Goal: Find specific page/section: Find specific page/section

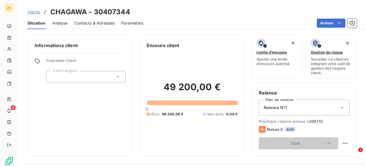
scroll to position [86, 0]
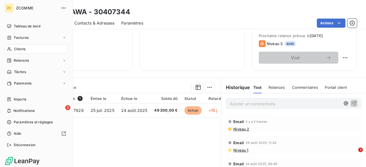
click at [20, 48] on span "Clients" at bounding box center [19, 49] width 11 height 5
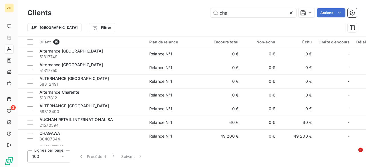
drag, startPoint x: 213, startPoint y: 11, endPoint x: 196, endPoint y: 13, distance: 17.3
click at [196, 13] on div "cha Actions" at bounding box center [207, 12] width 299 height 9
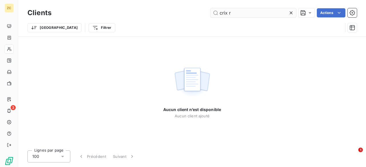
click at [223, 11] on input "crix r" at bounding box center [254, 12] width 86 height 9
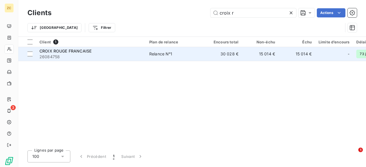
type input "croix r"
click at [63, 58] on span "26084758" at bounding box center [90, 57] width 103 height 6
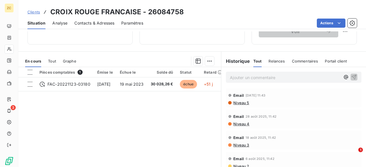
scroll to position [114, 0]
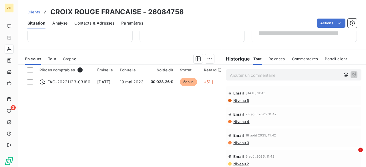
click at [239, 100] on span "Niveau 5" at bounding box center [241, 100] width 16 height 5
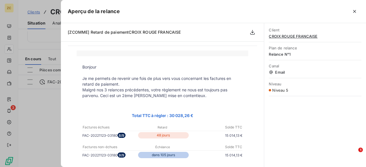
scroll to position [0, 0]
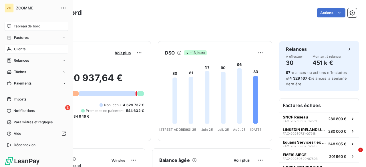
click at [21, 49] on span "Clients" at bounding box center [19, 49] width 11 height 5
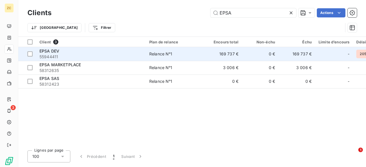
type input "EPSA"
click at [60, 51] on div "EPSA DEV" at bounding box center [90, 51] width 103 height 6
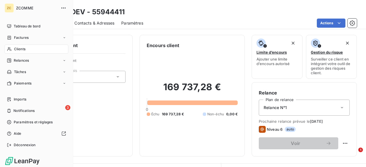
click at [29, 51] on div "Clients" at bounding box center [37, 49] width 64 height 9
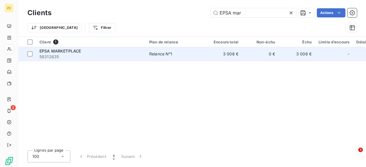
type input "EPSA mar"
click at [63, 52] on span "EPSA MARKETPLACE" at bounding box center [59, 51] width 41 height 5
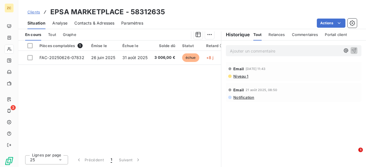
scroll to position [110, 0]
